Goal: Task Accomplishment & Management: Complete application form

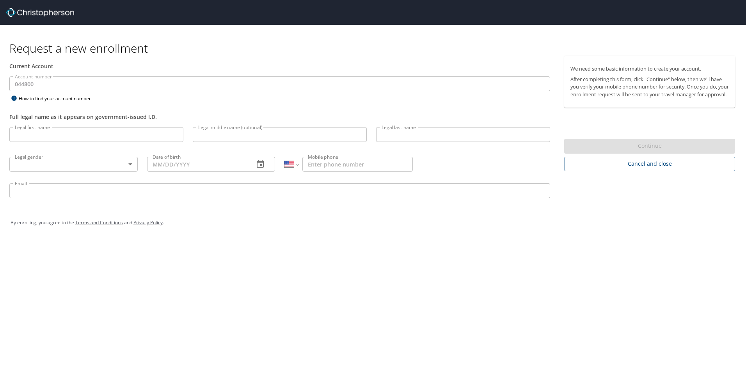
select select "US"
click at [84, 137] on input "Legal first name" at bounding box center [96, 134] width 174 height 15
type input "T"
type input "[PERSON_NAME]"
type input "Thurman"
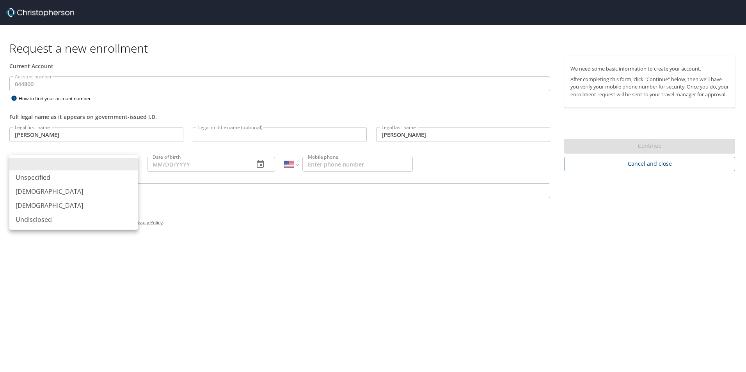
click at [130, 163] on body "Request a new enrollment Current Account Account number 044800 Account number H…" at bounding box center [373, 186] width 746 height 372
click at [30, 205] on li "[DEMOGRAPHIC_DATA]" at bounding box center [73, 206] width 128 height 14
type input "[DEMOGRAPHIC_DATA]"
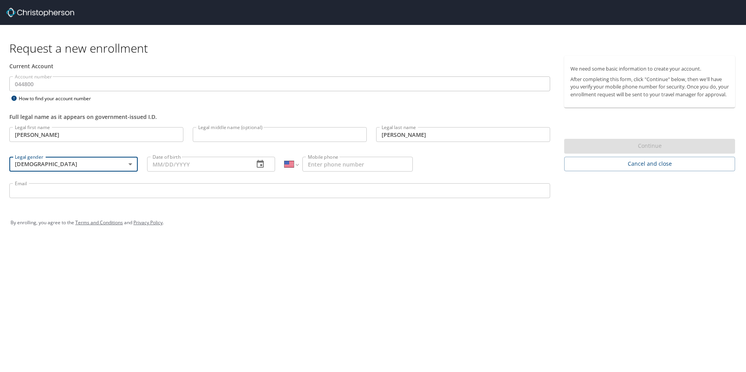
click at [193, 165] on input "Date of birth" at bounding box center [197, 164] width 101 height 15
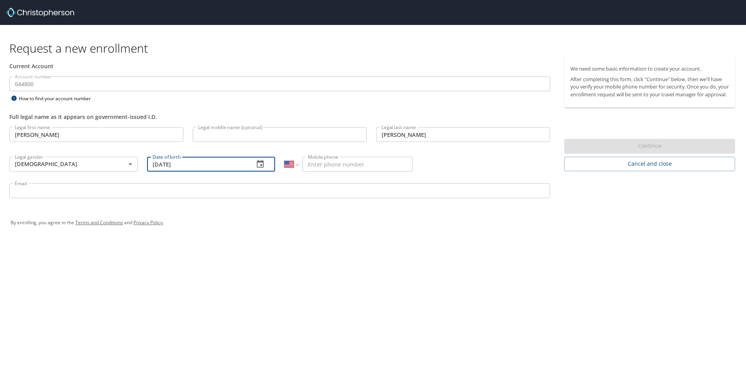
type input "[DATE]"
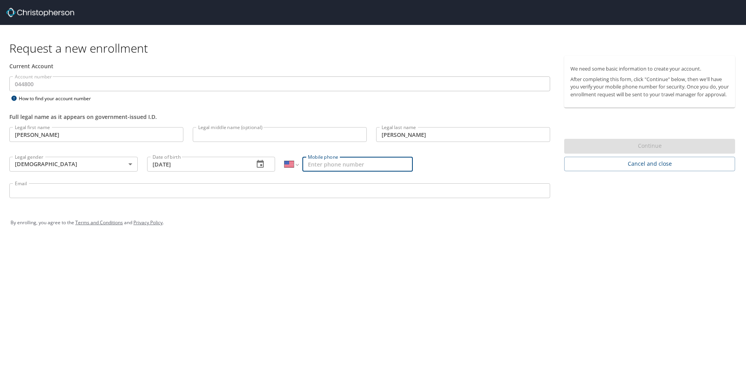
click at [354, 162] on input "Mobile phone" at bounding box center [358, 164] width 110 height 15
type input "[PHONE_NUMBER]"
click at [57, 191] on input "Email" at bounding box center [279, 190] width 541 height 15
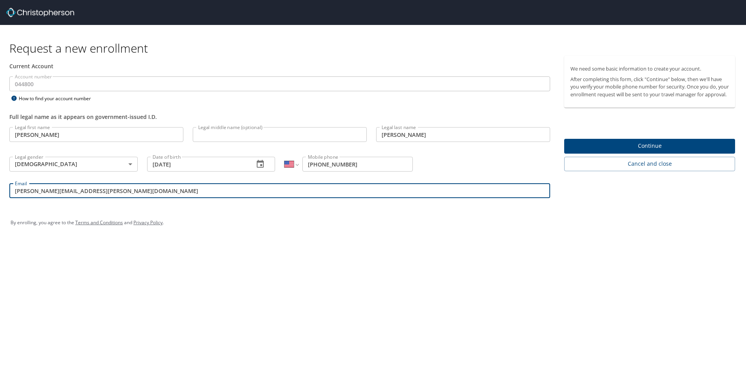
type input "suzette.thurman@aruplab.com"
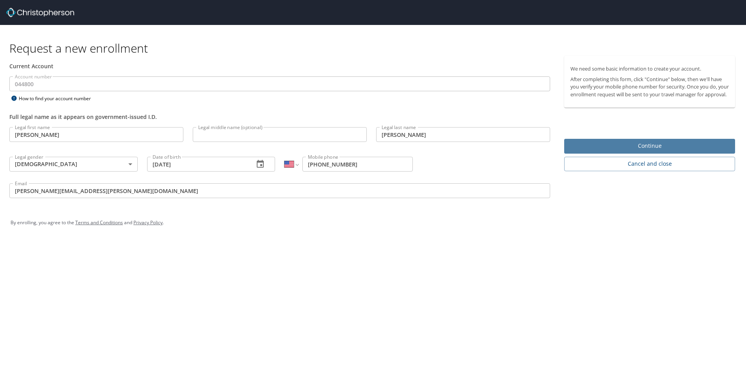
click at [657, 151] on span "Continue" at bounding box center [650, 146] width 158 height 10
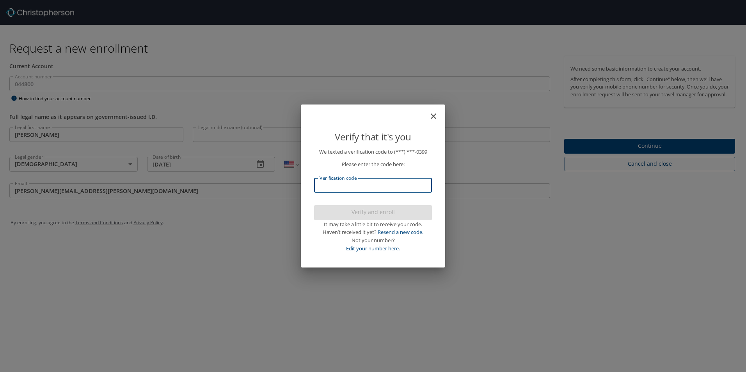
click at [374, 191] on input "Verification code" at bounding box center [373, 185] width 118 height 15
type input "633479"
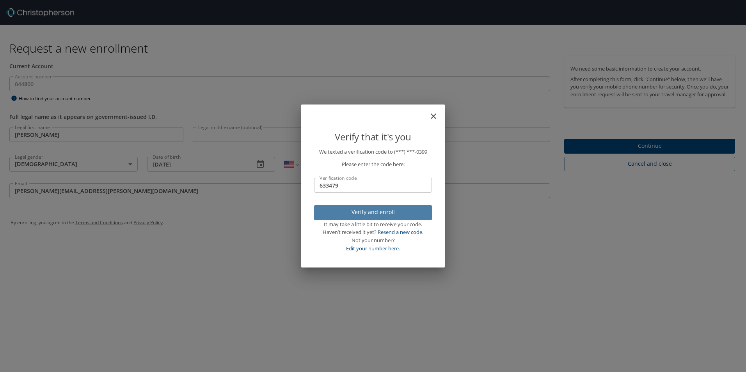
click at [363, 212] on span "Verify and enroll" at bounding box center [372, 213] width 105 height 10
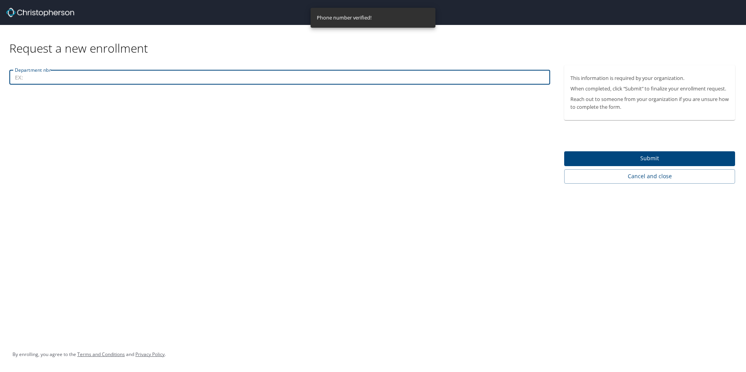
click at [30, 78] on input "Department nbr" at bounding box center [279, 77] width 541 height 15
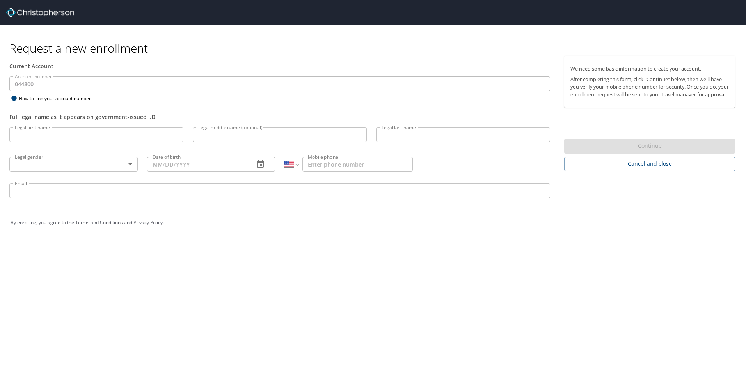
select select "US"
click at [75, 136] on input "Legal first name" at bounding box center [96, 134] width 174 height 15
type input "[PERSON_NAME]"
type input "Miola"
click at [129, 164] on body "Request a new enrollment Current Account Account number 044800 Account number H…" at bounding box center [373, 186] width 746 height 372
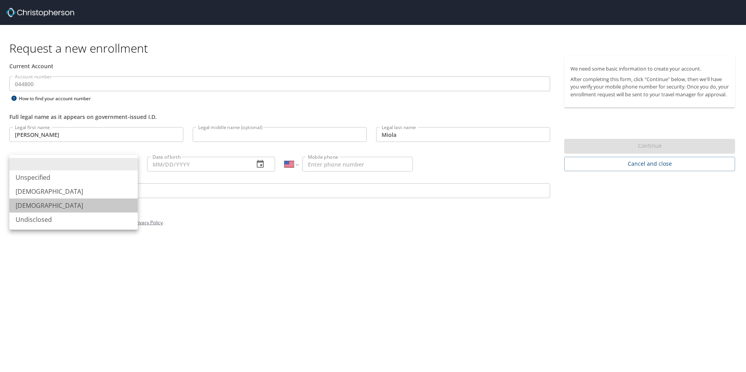
click at [43, 205] on li "[DEMOGRAPHIC_DATA]" at bounding box center [73, 206] width 128 height 14
type input "[DEMOGRAPHIC_DATA]"
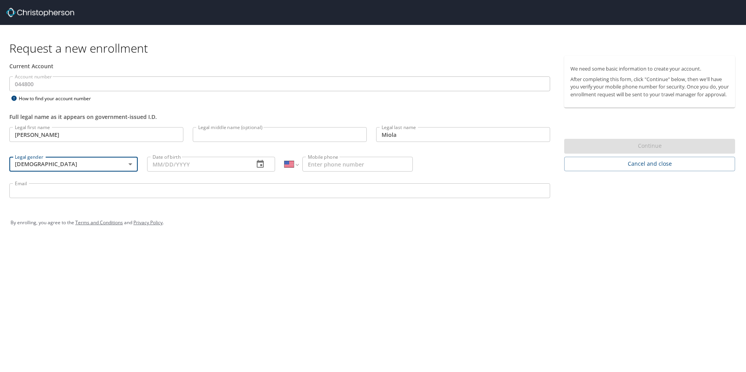
click at [152, 163] on input "Date of birth" at bounding box center [197, 164] width 101 height 15
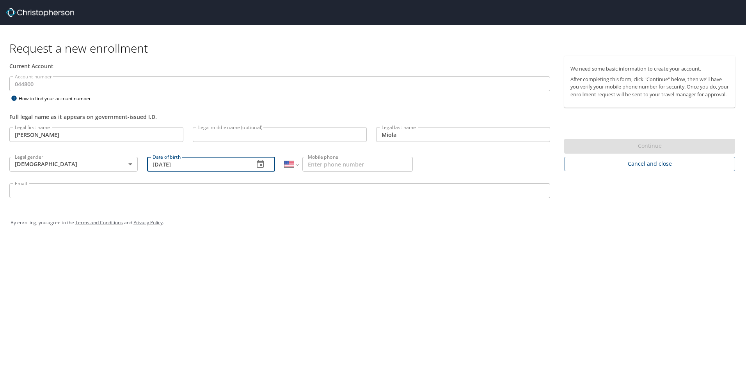
type input "[DATE]"
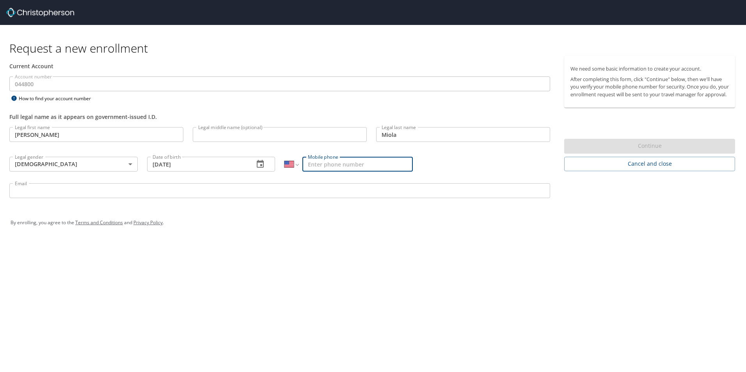
click at [320, 164] on input "Mobile phone" at bounding box center [358, 164] width 110 height 15
type input "[PHONE_NUMBER]"
click at [93, 194] on input "Email" at bounding box center [279, 190] width 541 height 15
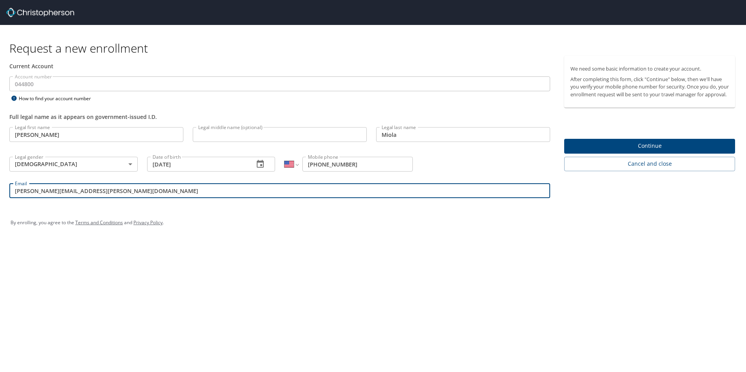
type input "[PERSON_NAME][EMAIL_ADDRESS][PERSON_NAME][DOMAIN_NAME]"
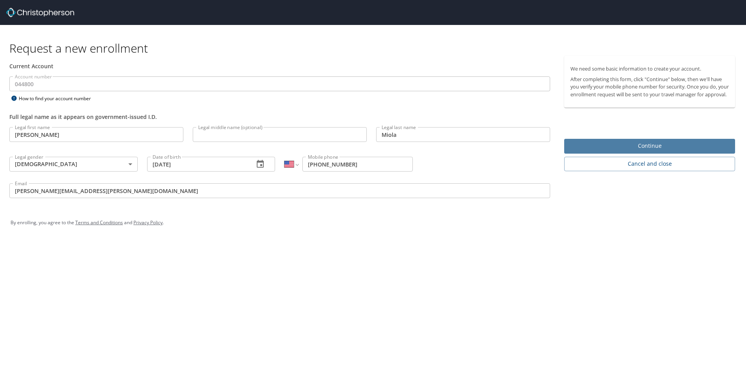
click at [643, 150] on span "Continue" at bounding box center [650, 146] width 158 height 10
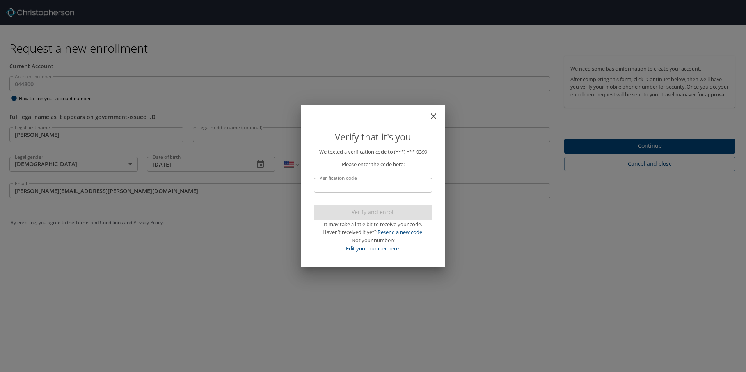
click at [389, 184] on input "Verification code" at bounding box center [373, 185] width 118 height 15
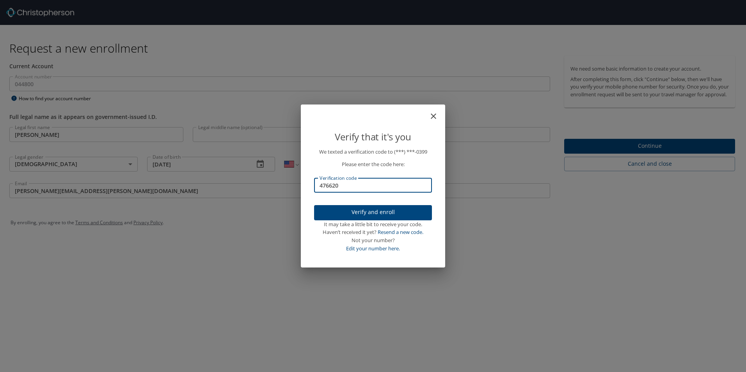
type input "476620"
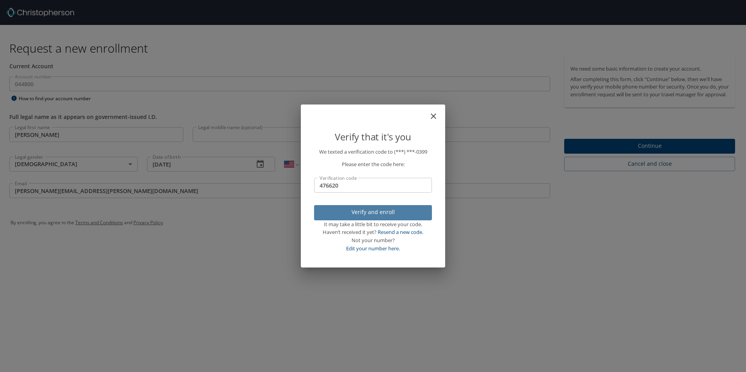
click at [386, 209] on span "Verify and enroll" at bounding box center [372, 213] width 105 height 10
